Goal: Transaction & Acquisition: Purchase product/service

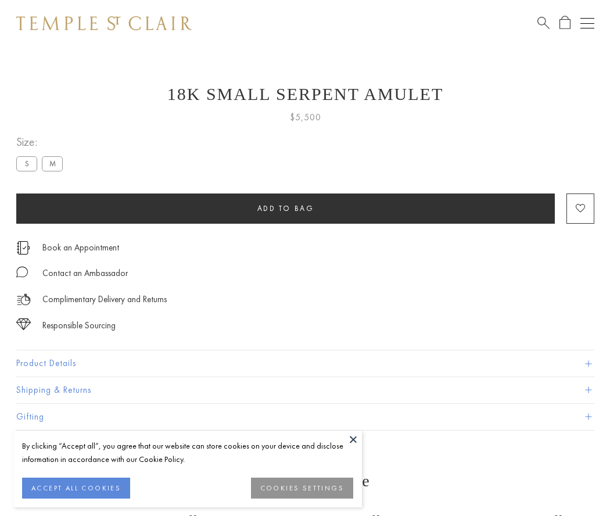
scroll to position [46, 0]
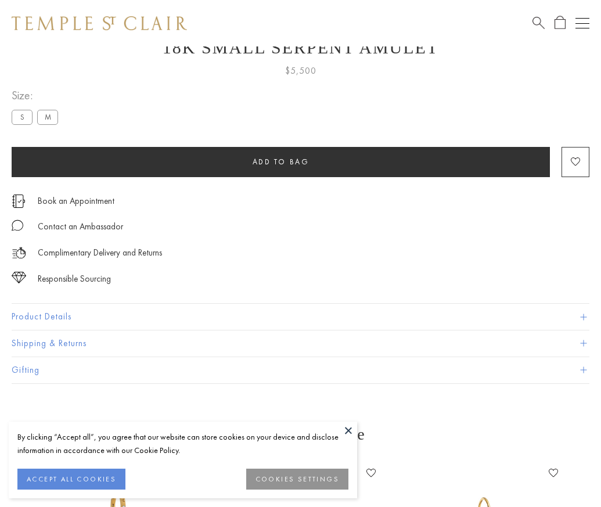
click at [281, 162] on span "Add to bag" at bounding box center [281, 162] width 57 height 10
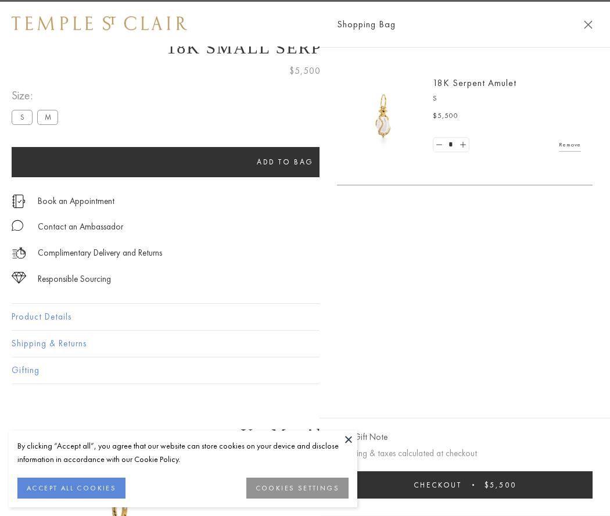
click at [570, 485] on button "Checkout $5,500" at bounding box center [465, 484] width 256 height 27
